Goal: Information Seeking & Learning: Understand process/instructions

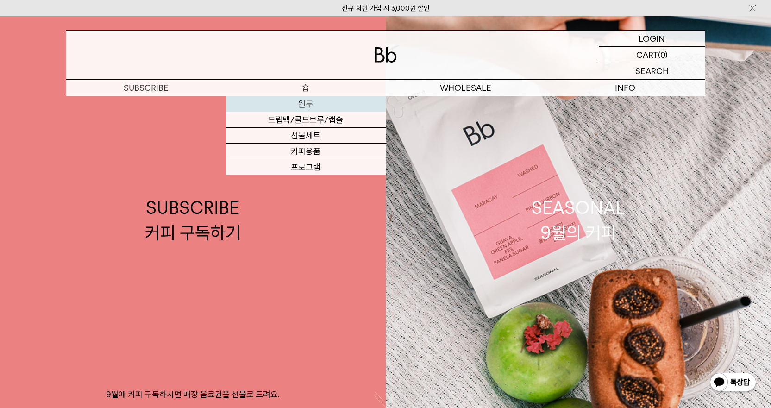
click at [309, 104] on link "원두" at bounding box center [306, 104] width 160 height 16
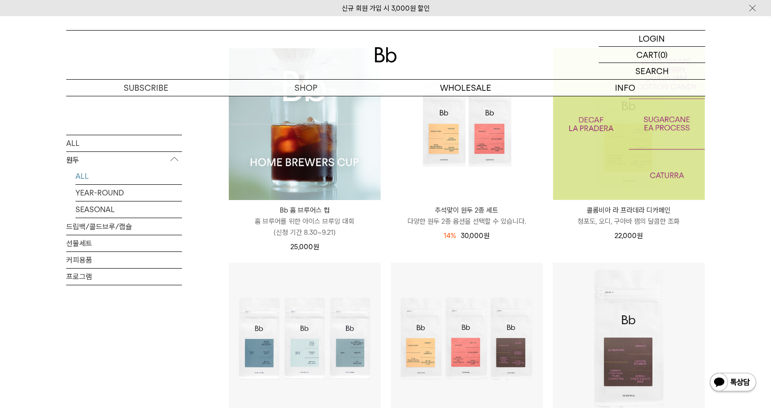
scroll to position [93, 0]
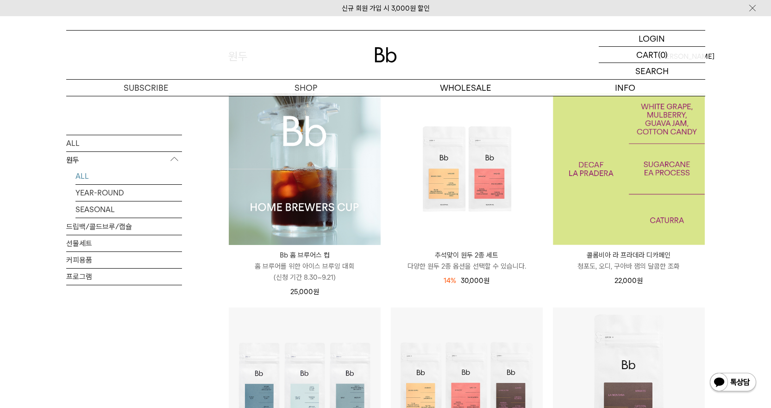
click at [631, 188] on img at bounding box center [629, 169] width 152 height 152
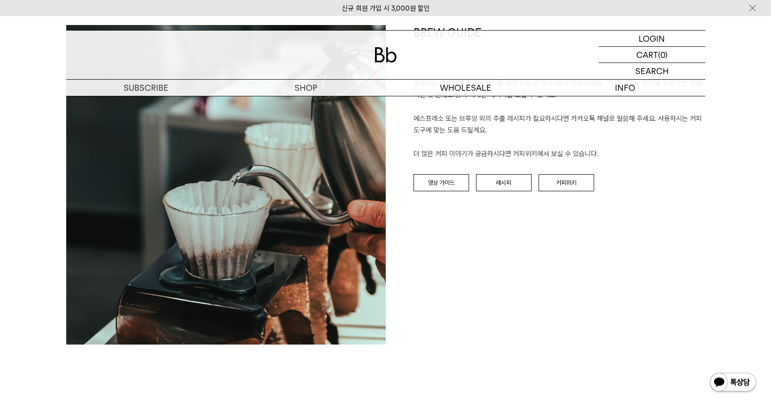
scroll to position [927, 0]
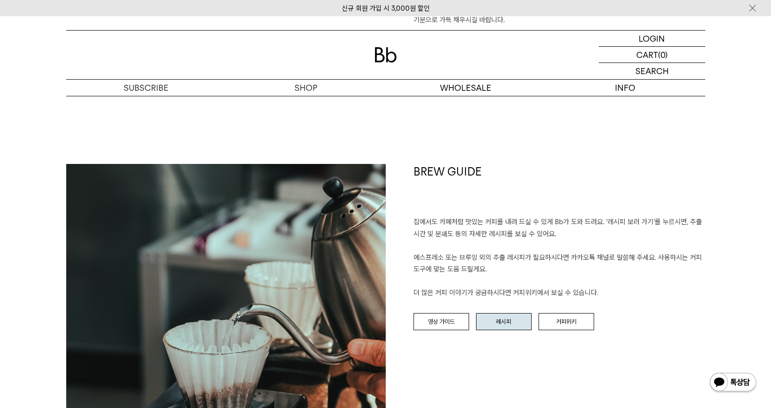
click at [509, 323] on link "레시피" at bounding box center [504, 322] width 56 height 18
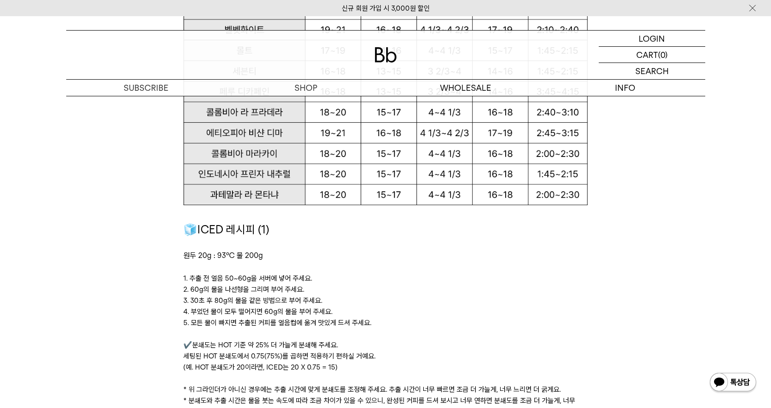
scroll to position [1297, 0]
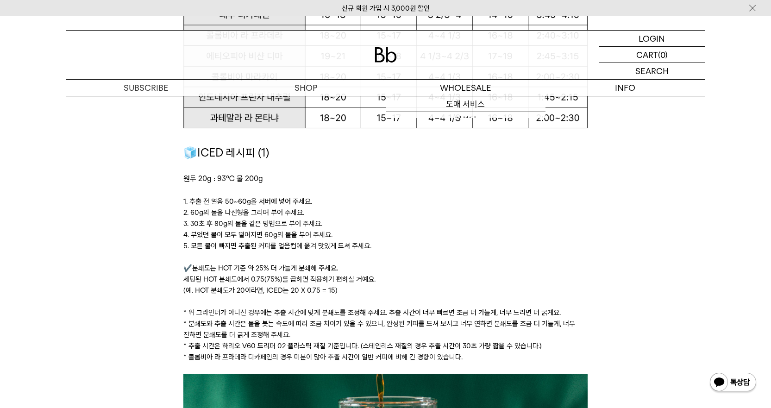
click at [503, 215] on p "2. 60g의 물을 나선형을 그리며 부어 주세요." at bounding box center [385, 212] width 404 height 11
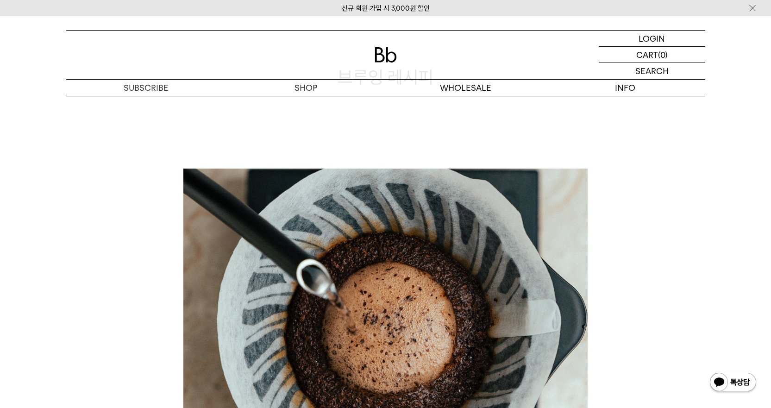
scroll to position [0, 0]
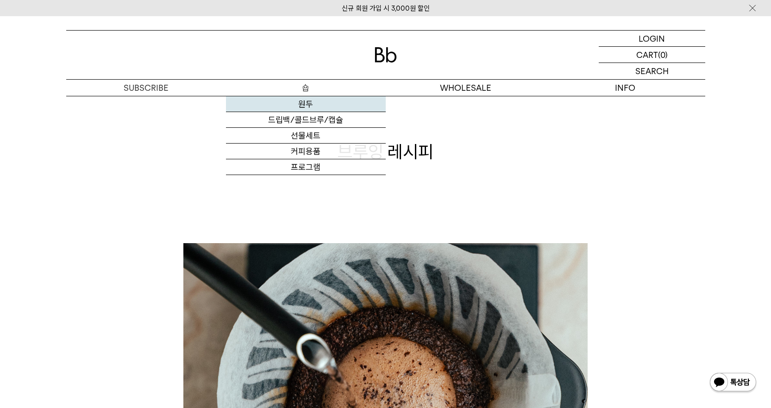
click at [311, 100] on link "원두" at bounding box center [306, 104] width 160 height 16
